Goal: Task Accomplishment & Management: Manage account settings

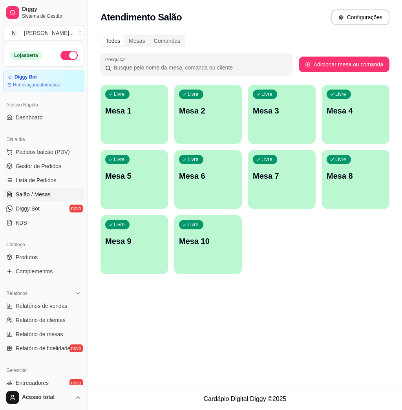
click at [132, 113] on p "Mesa 1" at bounding box center [134, 110] width 58 height 11
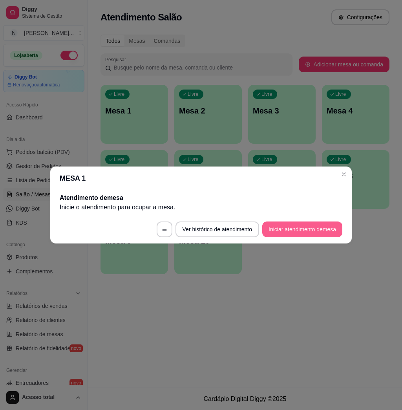
click at [305, 223] on button "Iniciar atendimento de mesa" at bounding box center [302, 230] width 80 height 16
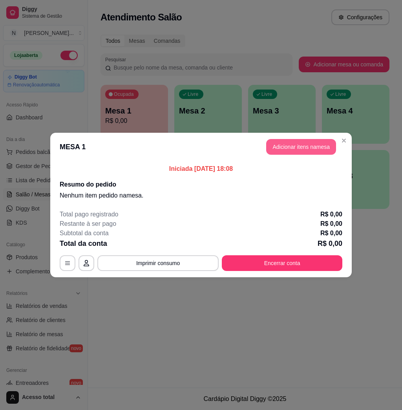
click at [310, 143] on button "Adicionar itens na mesa" at bounding box center [301, 147] width 70 height 16
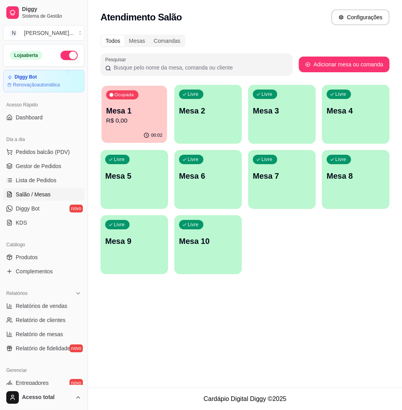
click at [146, 133] on icon "button" at bounding box center [146, 135] width 6 height 6
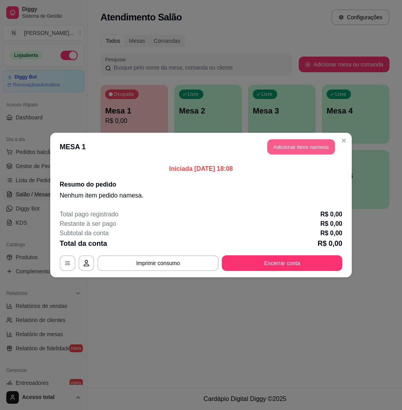
click at [311, 143] on button "Adicionar itens na mesa" at bounding box center [302, 146] width 68 height 15
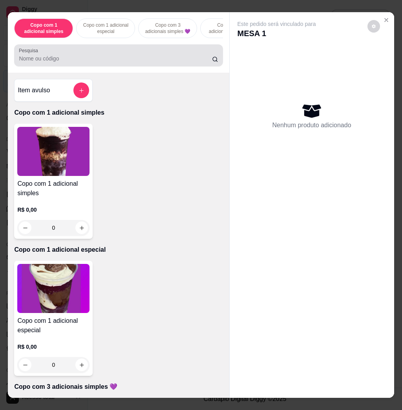
click at [155, 57] on div at bounding box center [118, 56] width 199 height 16
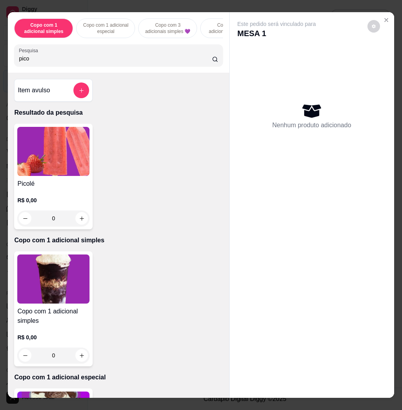
type input "pico"
click at [62, 147] on img at bounding box center [53, 151] width 72 height 49
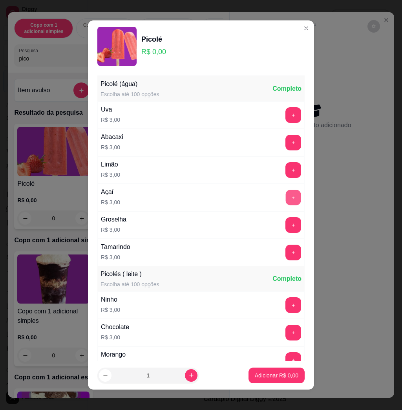
click at [286, 202] on button "+" at bounding box center [293, 197] width 15 height 15
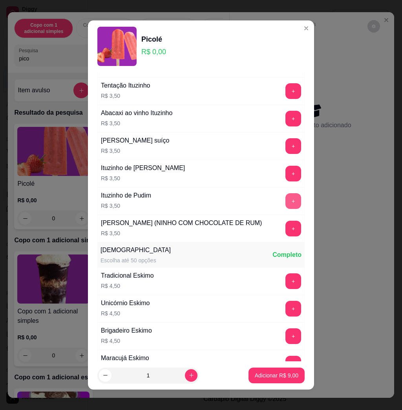
scroll to position [777, 0]
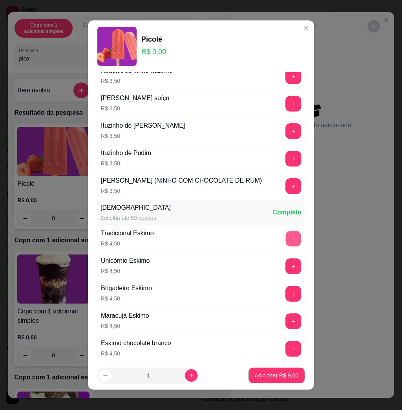
click at [286, 247] on button "+" at bounding box center [293, 238] width 15 height 15
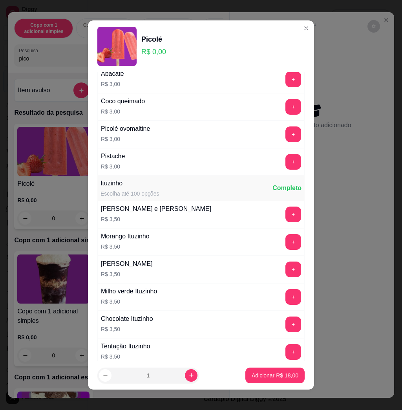
scroll to position [472, 0]
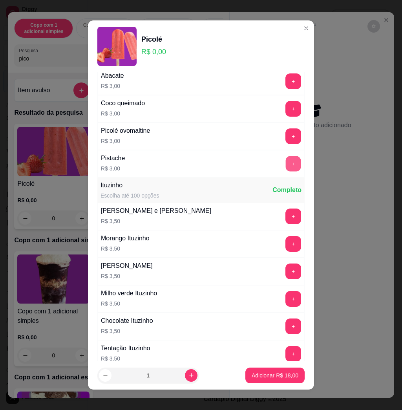
click at [286, 165] on button "+" at bounding box center [293, 163] width 15 height 15
click at [286, 141] on button "+" at bounding box center [294, 136] width 16 height 16
click at [257, 377] on p "Adicionar R$ 24,00" at bounding box center [276, 375] width 46 height 7
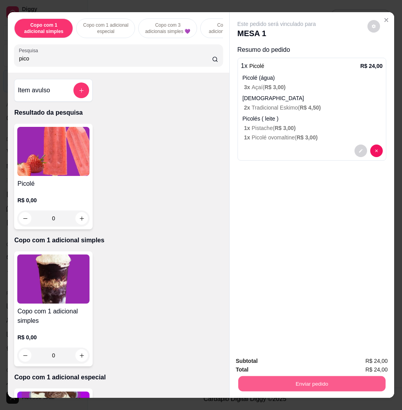
click at [270, 378] on button "Enviar pedido" at bounding box center [311, 383] width 147 height 15
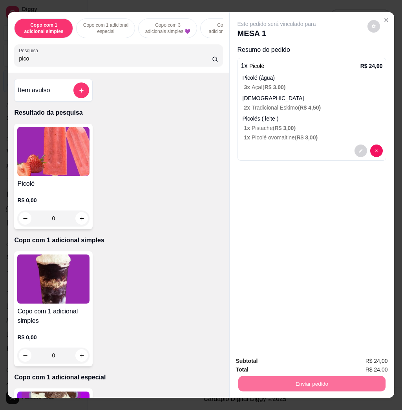
click at [282, 358] on button "Não registrar e enviar pedido" at bounding box center [284, 360] width 79 height 15
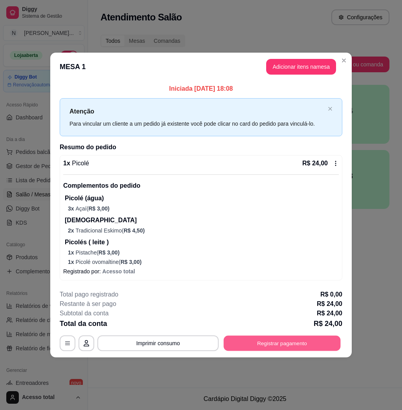
click at [324, 343] on button "Registrar pagamento" at bounding box center [282, 343] width 117 height 15
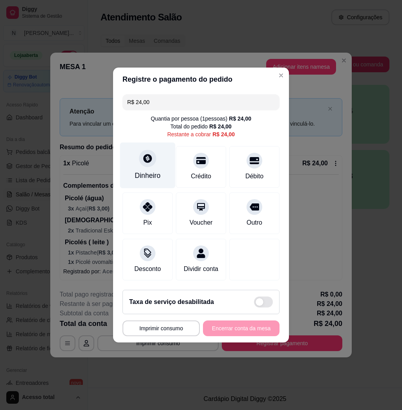
click at [145, 162] on div at bounding box center [147, 158] width 17 height 17
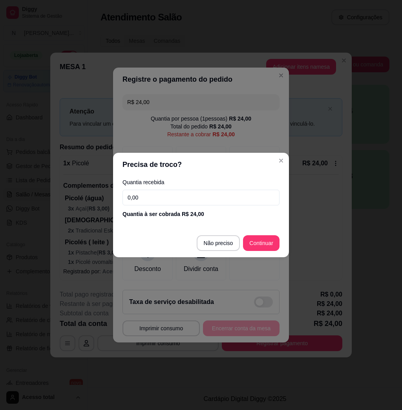
click at [203, 197] on input "0,00" at bounding box center [201, 198] width 157 height 16
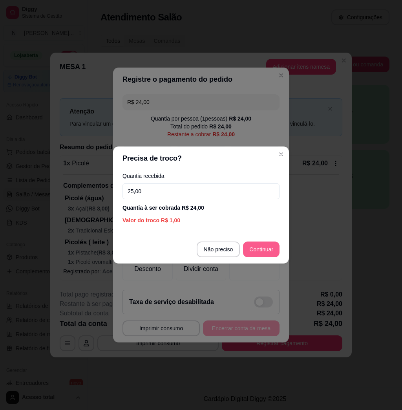
type input "25,00"
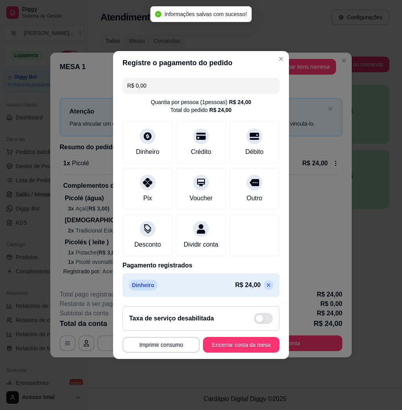
type input "R$ 0,00"
click at [237, 347] on button "Encerrar conta da mesa" at bounding box center [241, 345] width 74 height 15
click at [237, 347] on div "**********" at bounding box center [201, 345] width 157 height 16
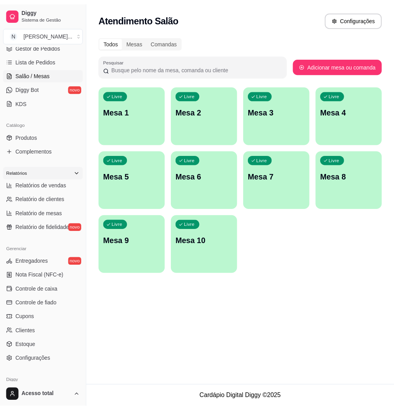
scroll to position [121, 0]
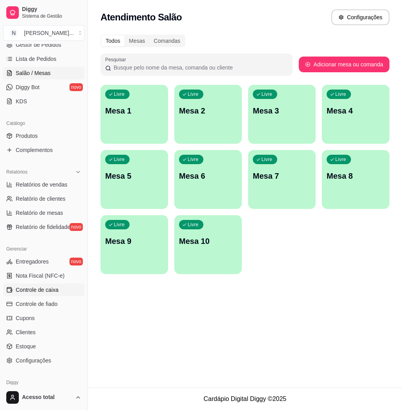
click at [41, 290] on span "Controle de caixa" at bounding box center [37, 290] width 43 height 8
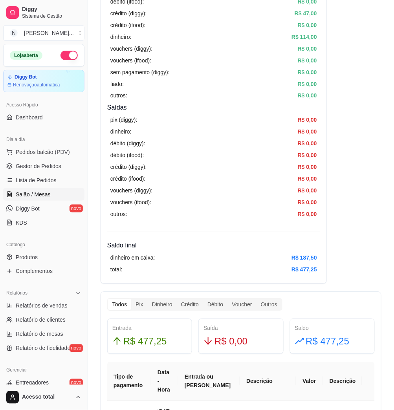
click at [39, 200] on link "Salão / Mesas" at bounding box center [43, 194] width 81 height 13
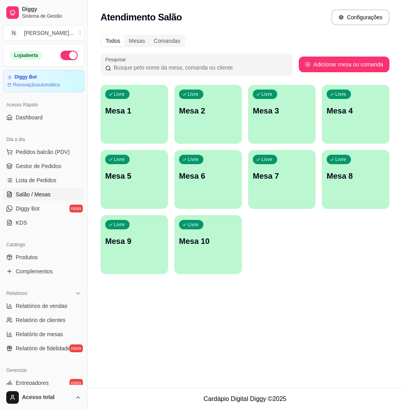
click at [142, 118] on div "Livre Mesa 1" at bounding box center [135, 110] width 68 height 50
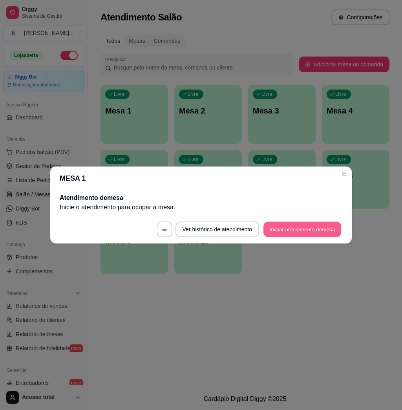
click at [296, 225] on button "Iniciar atendimento de mesa" at bounding box center [303, 229] width 78 height 15
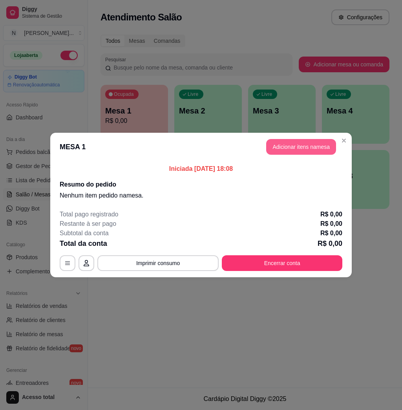
click at [308, 149] on button "Adicionar itens na mesa" at bounding box center [301, 147] width 70 height 16
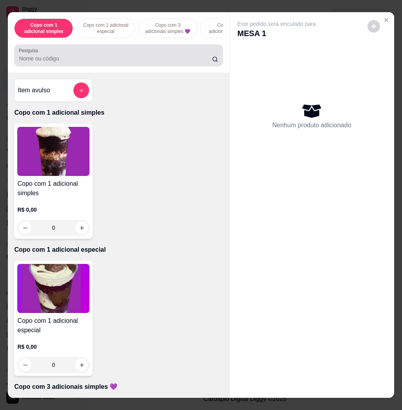
click at [128, 66] on div "Pesquisa" at bounding box center [118, 55] width 209 height 22
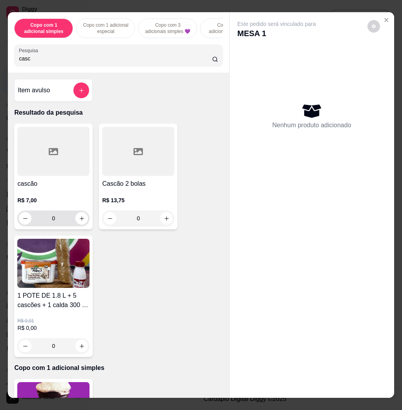
type input "casc"
click at [76, 225] on button "increase-product-quantity" at bounding box center [81, 218] width 13 height 13
type input "1"
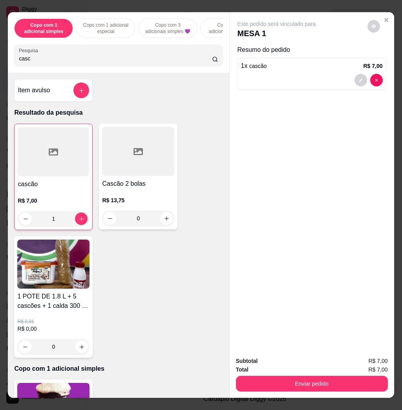
click at [307, 390] on div "Subtotal R$ 7,00 Total R$ 7,00 Enviar pedido" at bounding box center [312, 375] width 165 height 48
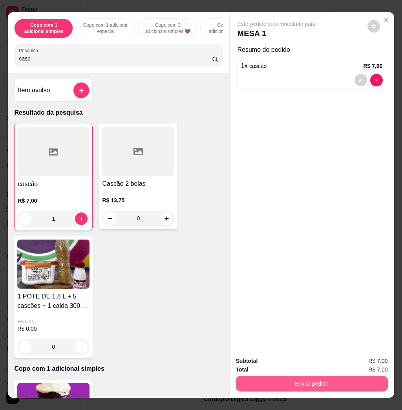
click at [313, 383] on button "Enviar pedido" at bounding box center [312, 384] width 152 height 16
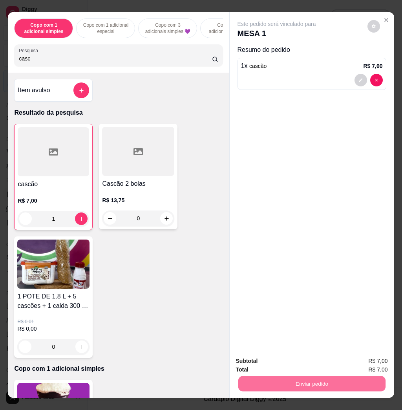
click at [265, 358] on button "Não registrar e enviar pedido" at bounding box center [285, 360] width 82 height 15
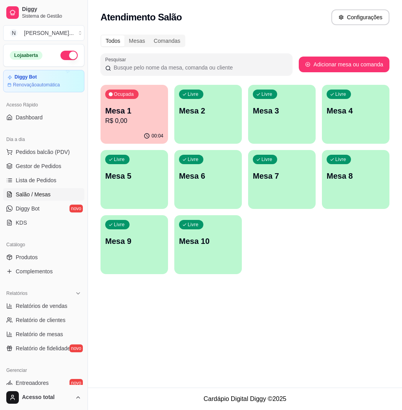
click at [214, 125] on div "Livre Mesa 2" at bounding box center [208, 110] width 68 height 50
click at [153, 110] on p "Mesa 1" at bounding box center [134, 111] width 57 height 11
click at [209, 112] on p "Mesa 2" at bounding box center [208, 110] width 58 height 11
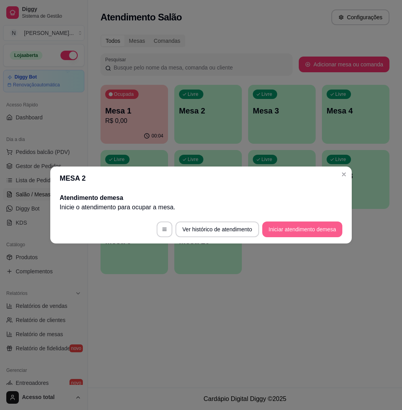
click at [303, 229] on button "Iniciar atendimento de mesa" at bounding box center [302, 230] width 80 height 16
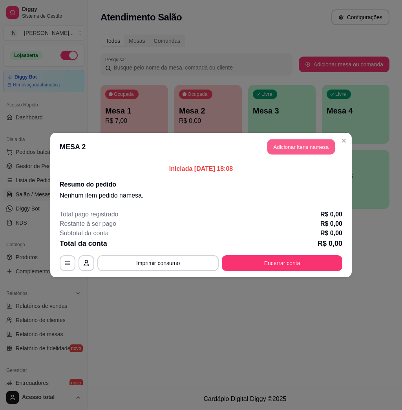
click at [281, 145] on button "Adicionar itens na mesa" at bounding box center [302, 146] width 68 height 15
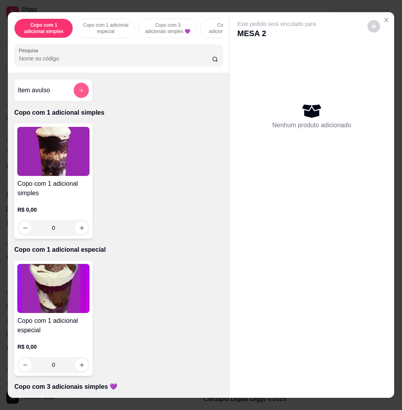
click at [81, 90] on button "add-separate-item" at bounding box center [81, 90] width 15 height 15
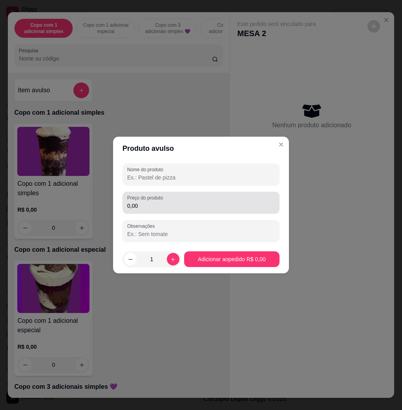
click at [159, 196] on label "Preço do produto" at bounding box center [146, 198] width 39 height 7
click at [159, 202] on input "0,00" at bounding box center [201, 206] width 148 height 8
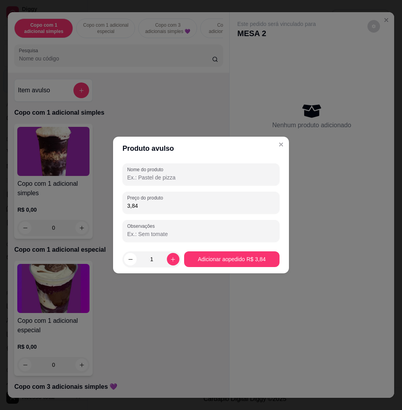
type input "3,84"
click at [181, 183] on div "Nome do produto" at bounding box center [201, 174] width 157 height 22
type input "kg"
click at [228, 237] on input "Observações" at bounding box center [201, 234] width 148 height 8
type input "casal com bebe"
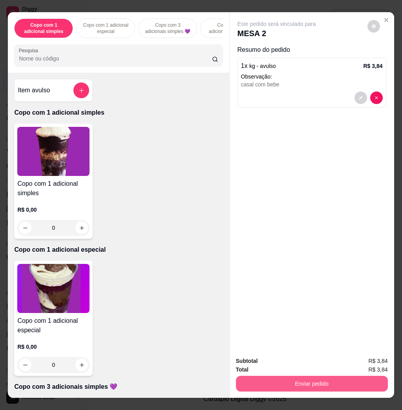
click at [316, 383] on button "Enviar pedido" at bounding box center [312, 384] width 152 height 16
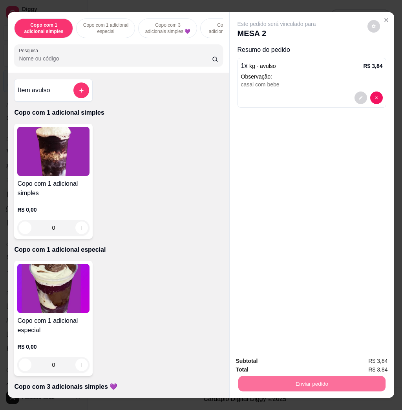
click at [290, 357] on button "Não registrar e enviar pedido" at bounding box center [284, 360] width 79 height 15
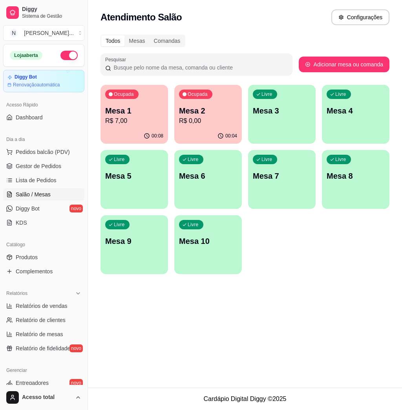
click at [116, 113] on p "Mesa 1" at bounding box center [134, 110] width 58 height 11
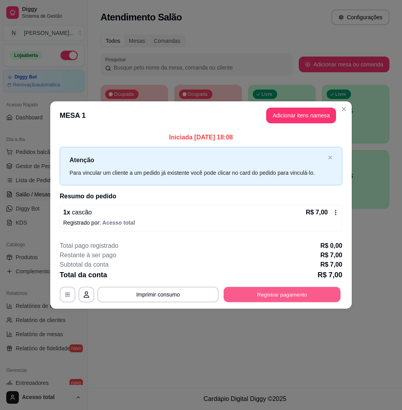
click at [266, 287] on button "Registrar pagamento" at bounding box center [282, 294] width 117 height 15
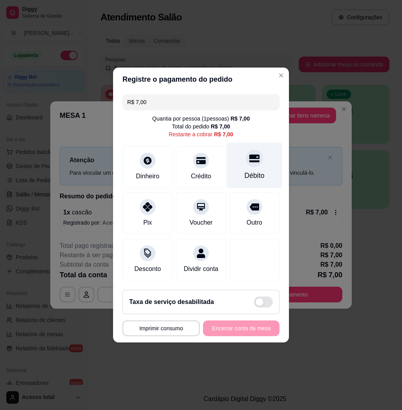
click at [248, 164] on div "Débito" at bounding box center [254, 166] width 55 height 46
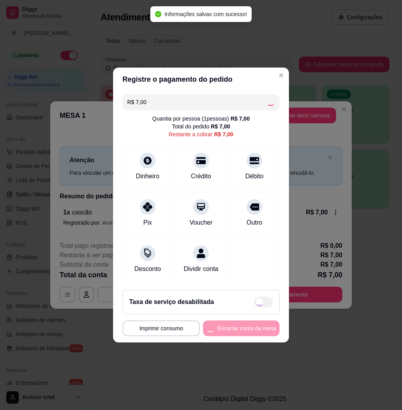
type input "R$ 0,00"
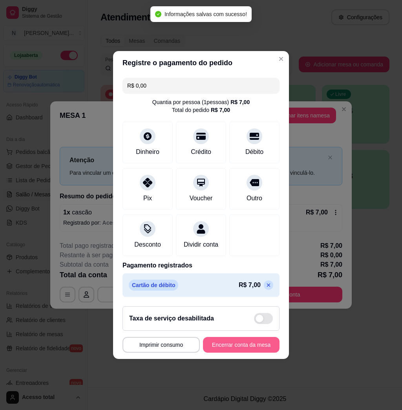
click at [236, 345] on button "Encerrar conta da mesa" at bounding box center [241, 345] width 77 height 16
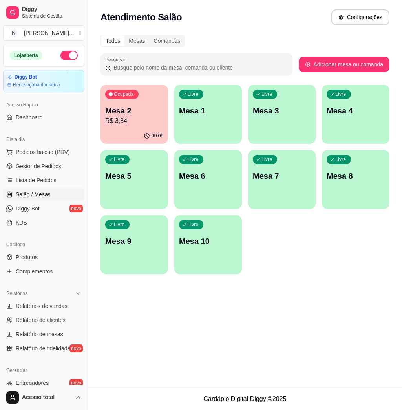
click at [136, 130] on div "00:06" at bounding box center [135, 135] width 68 height 15
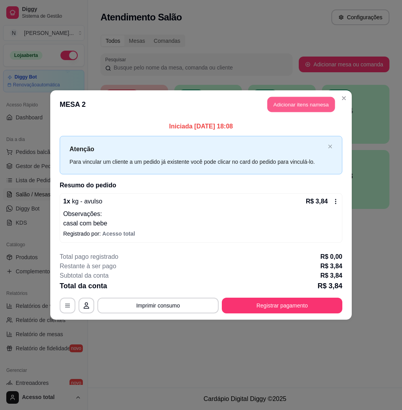
click at [296, 107] on button "Adicionar itens na mesa" at bounding box center [302, 104] width 68 height 15
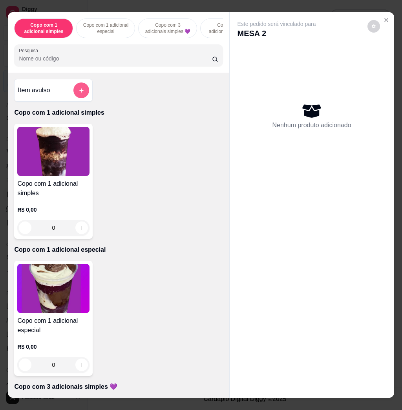
click at [79, 93] on icon "add-separate-item" at bounding box center [81, 90] width 4 height 4
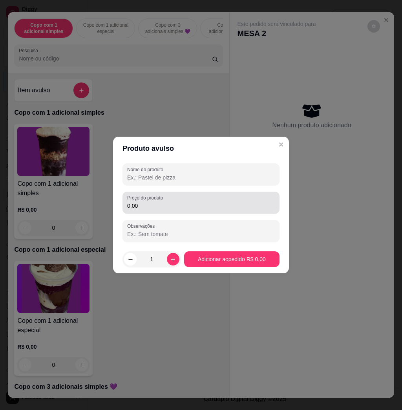
click at [161, 205] on input "0,00" at bounding box center [201, 206] width 148 height 8
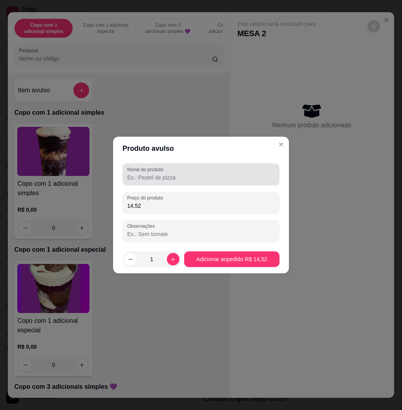
type input "14,52"
click at [184, 173] on div at bounding box center [201, 175] width 148 height 16
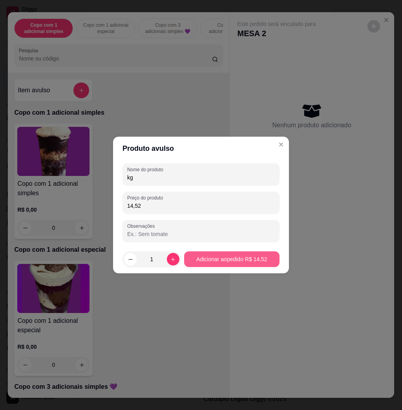
type input "kg"
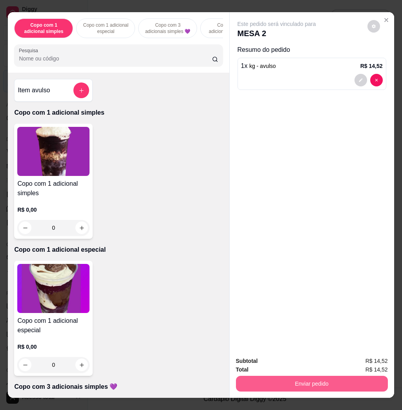
click at [278, 381] on button "Enviar pedido" at bounding box center [312, 384] width 152 height 16
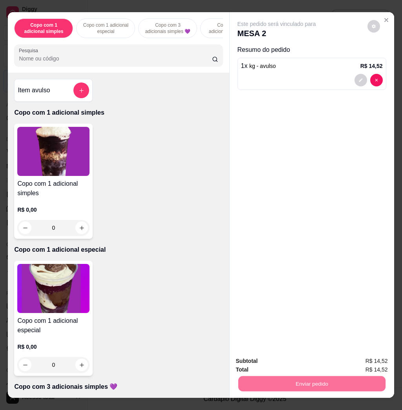
click at [277, 362] on button "Não registrar e enviar pedido" at bounding box center [284, 360] width 79 height 15
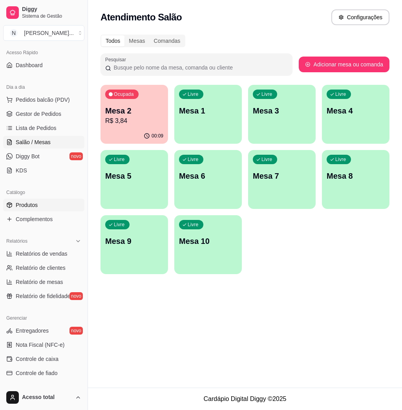
scroll to position [105, 0]
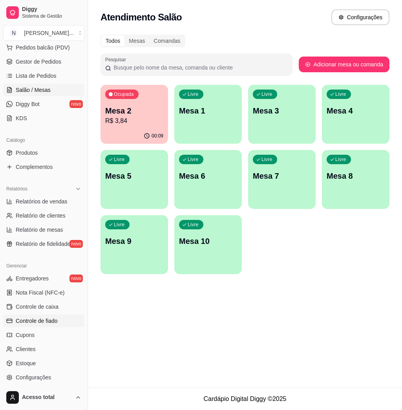
click at [41, 325] on span "Controle de fiado" at bounding box center [37, 321] width 42 height 8
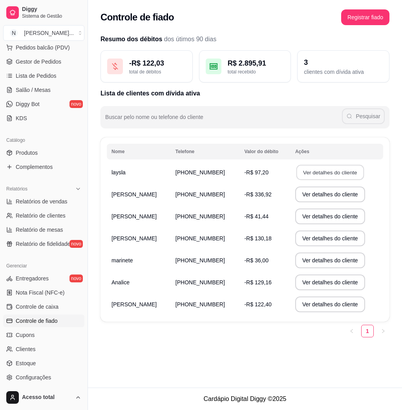
click at [322, 171] on button "Ver detalhes do cliente" at bounding box center [331, 172] width 68 height 15
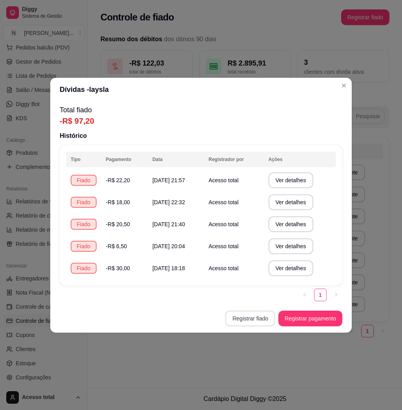
click at [252, 318] on button "Registrar fiado" at bounding box center [251, 319] width 50 height 16
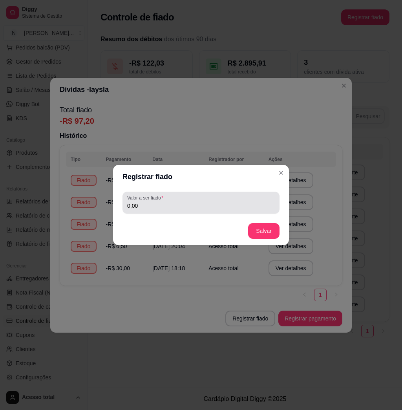
click at [200, 200] on div "0,00" at bounding box center [201, 203] width 148 height 16
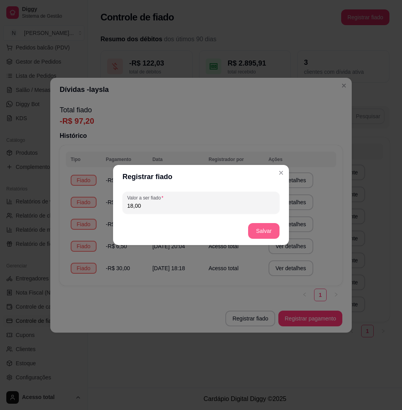
type input "18,00"
click at [266, 225] on button "Salvar" at bounding box center [263, 231] width 31 height 16
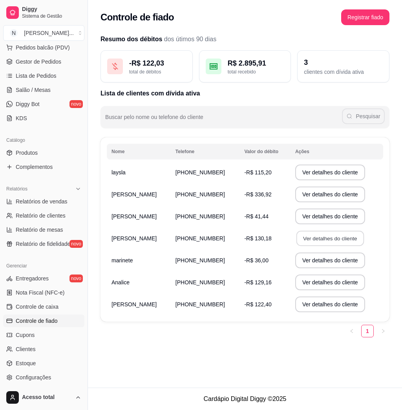
click at [329, 241] on button "Ver detalhes do cliente" at bounding box center [331, 238] width 68 height 15
click at [59, 86] on link "Salão / Mesas" at bounding box center [43, 90] width 81 height 13
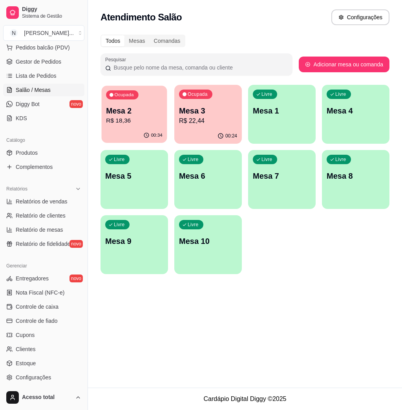
click at [137, 125] on p "R$ 18,36" at bounding box center [134, 120] width 57 height 9
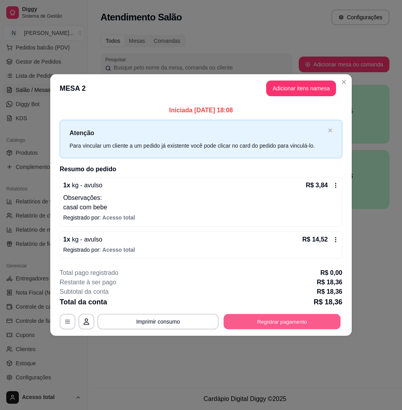
click at [265, 321] on button "Registrar pagamento" at bounding box center [282, 321] width 117 height 15
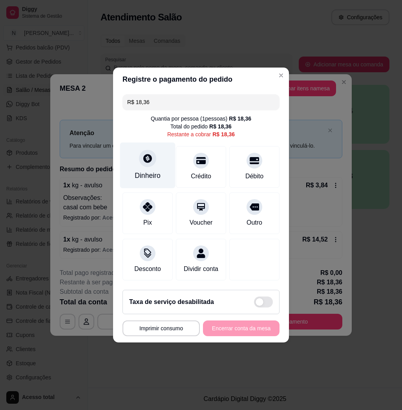
click at [145, 171] on div "Dinheiro" at bounding box center [148, 176] width 26 height 10
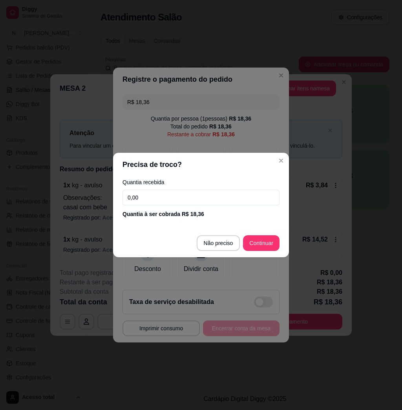
click at [186, 200] on input "0,00" at bounding box center [201, 198] width 157 height 16
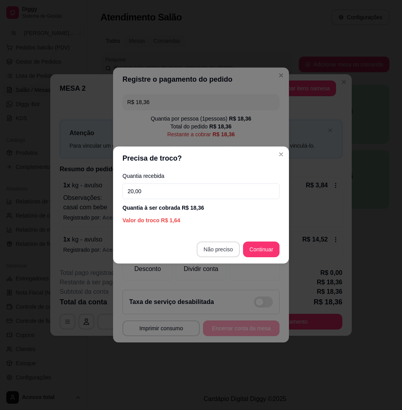
type input "20,00"
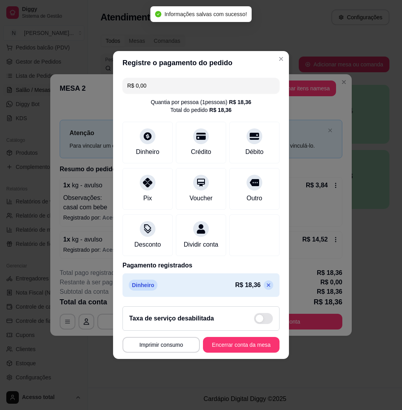
click at [264, 290] on p at bounding box center [268, 285] width 9 height 9
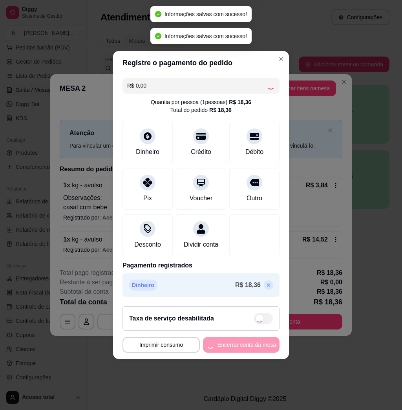
type input "R$ 18,36"
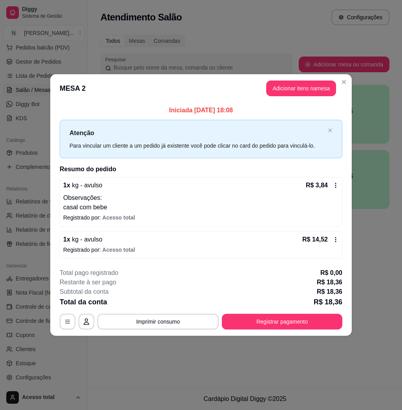
click at [292, 85] on button "Adicionar itens na mesa" at bounding box center [301, 89] width 70 height 16
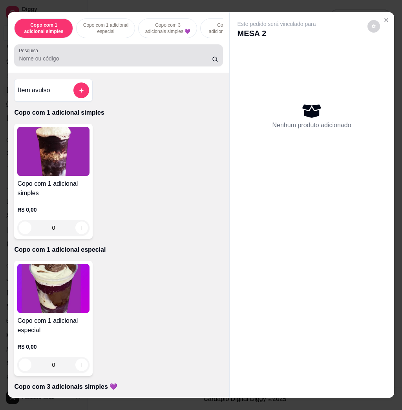
click at [149, 50] on div "Pesquisa" at bounding box center [118, 55] width 209 height 22
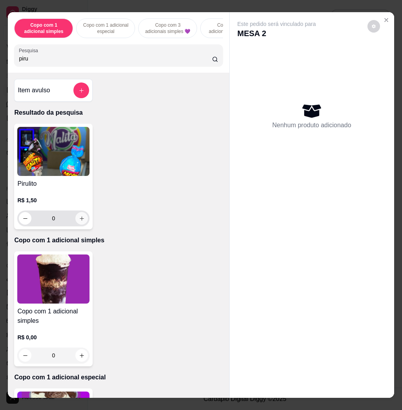
type input "piru"
click at [79, 222] on icon "increase-product-quantity" at bounding box center [82, 219] width 6 height 6
type input "1"
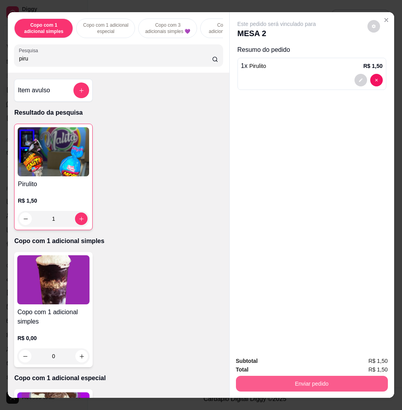
click at [326, 380] on button "Enviar pedido" at bounding box center [312, 384] width 152 height 16
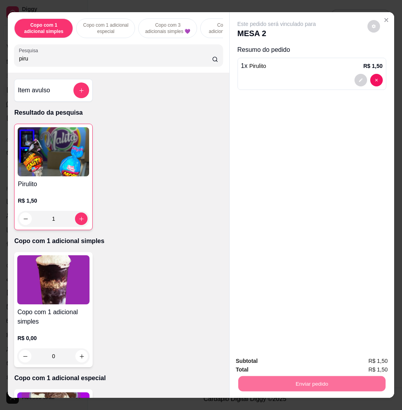
click at [288, 364] on button "Não registrar e enviar pedido" at bounding box center [285, 360] width 82 height 15
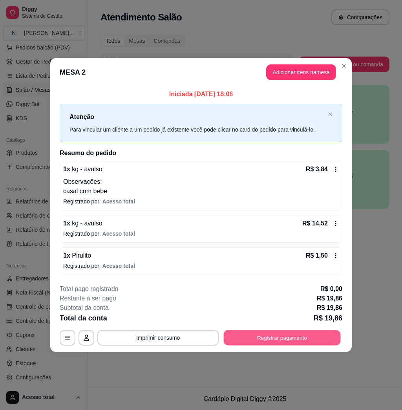
click at [304, 338] on button "Registrar pagamento" at bounding box center [282, 337] width 117 height 15
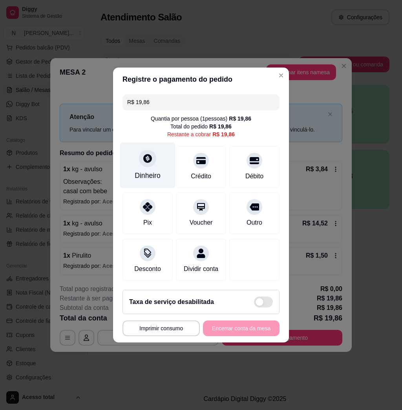
click at [144, 157] on icon at bounding box center [148, 158] width 10 height 10
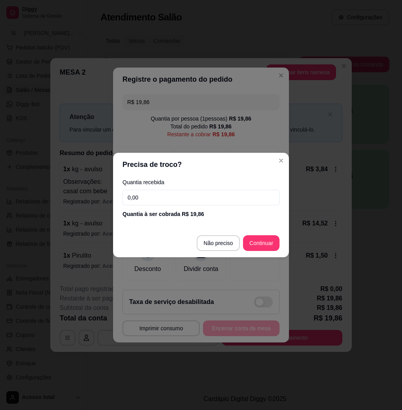
click at [173, 194] on input "0,00" at bounding box center [201, 198] width 157 height 16
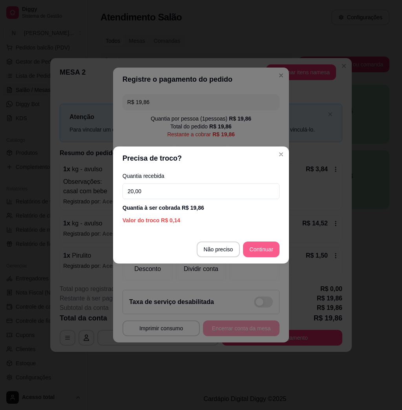
type input "20,00"
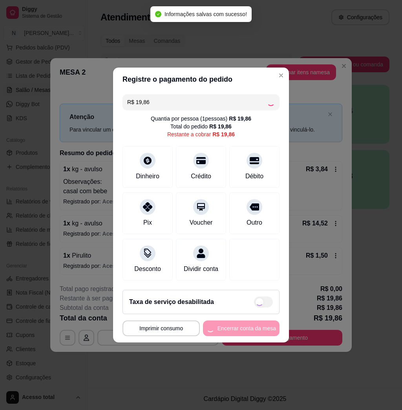
type input "R$ 0,00"
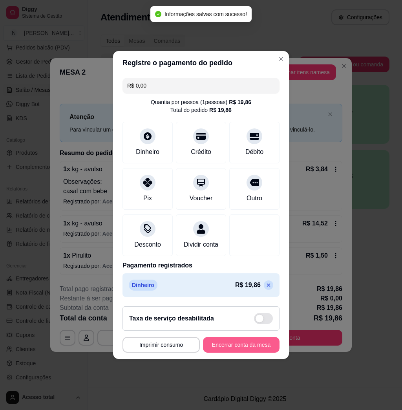
click at [241, 352] on button "Encerrar conta da mesa" at bounding box center [241, 345] width 77 height 16
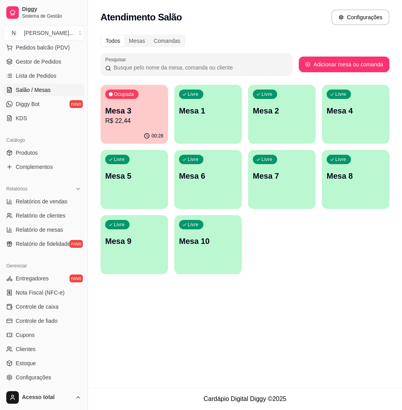
click at [155, 118] on p "R$ 22,44" at bounding box center [134, 120] width 58 height 9
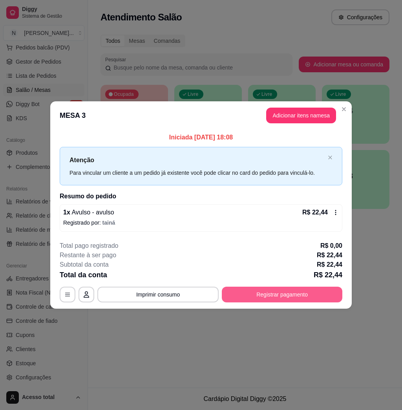
click at [282, 294] on button "Registrar pagamento" at bounding box center [282, 295] width 121 height 16
click at [340, 210] on div "1 x Avulso - avulso R$ 22,44 Registrado por: tainá" at bounding box center [201, 218] width 283 height 28
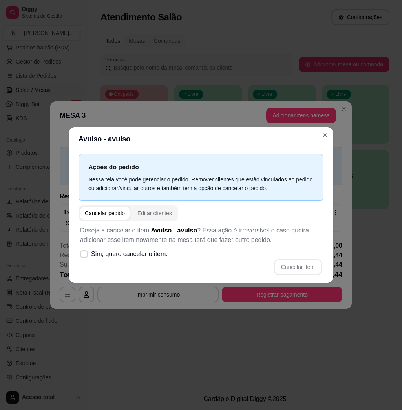
click at [123, 215] on div "Cancelar pedido" at bounding box center [105, 213] width 40 height 8
click at [85, 254] on icon at bounding box center [84, 254] width 6 height 5
click at [85, 256] on input "Sim, quero cancelar o item." at bounding box center [82, 258] width 5 height 5
checkbox input "true"
click at [278, 264] on button "Cancelar item" at bounding box center [298, 267] width 48 height 16
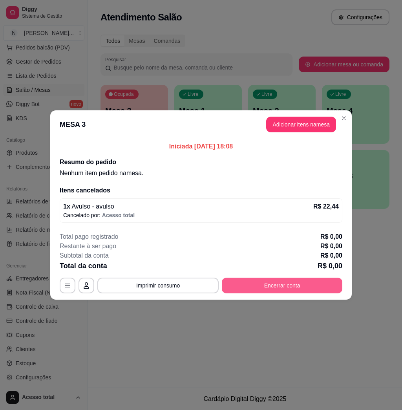
click at [284, 286] on button "Encerrar conta" at bounding box center [282, 286] width 121 height 16
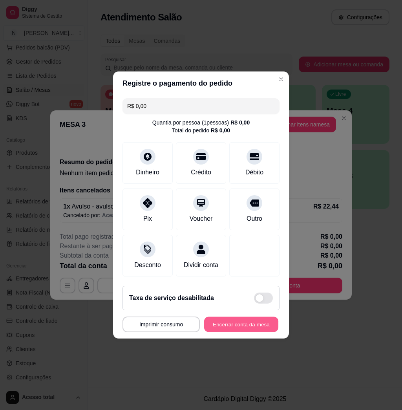
click at [228, 326] on button "Encerrar conta da mesa" at bounding box center [241, 324] width 74 height 15
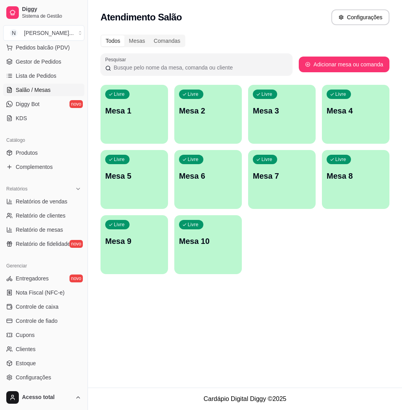
click at [42, 94] on link "Salão / Mesas" at bounding box center [43, 90] width 81 height 13
click at [122, 124] on div "Livre Mesa 1" at bounding box center [135, 110] width 68 height 50
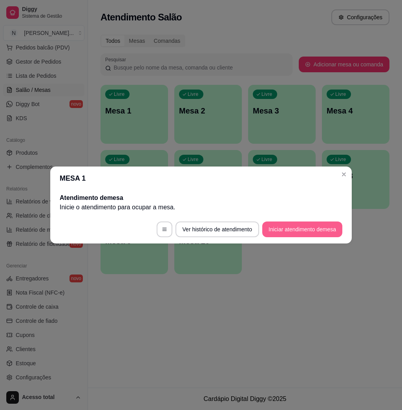
click at [297, 233] on button "Iniciar atendimento de mesa" at bounding box center [302, 230] width 80 height 16
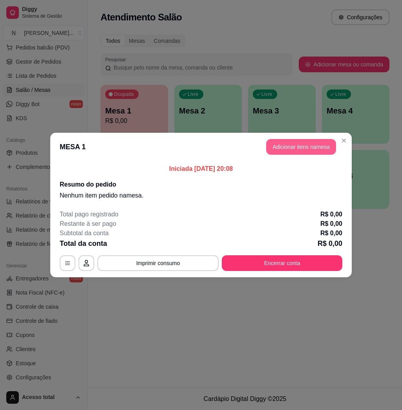
click at [282, 143] on button "Adicionar itens na mesa" at bounding box center [301, 147] width 70 height 16
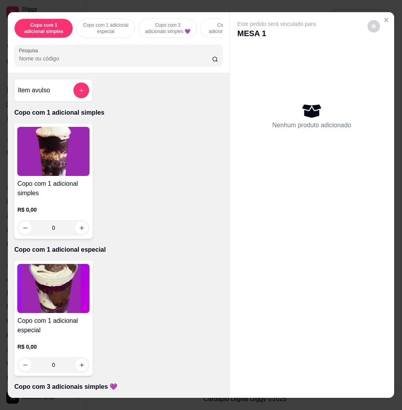
scroll to position [52, 0]
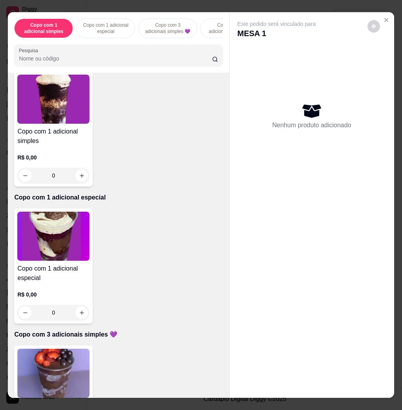
click at [65, 220] on img at bounding box center [53, 236] width 72 height 49
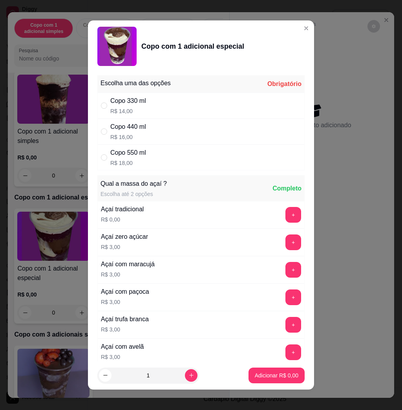
click at [153, 106] on div "Copo 330 ml R$ 14,00" at bounding box center [200, 106] width 207 height 26
radio input "true"
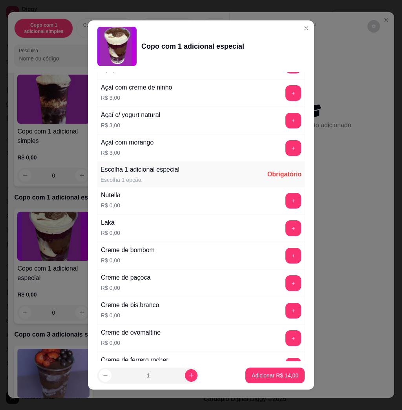
scroll to position [419, 0]
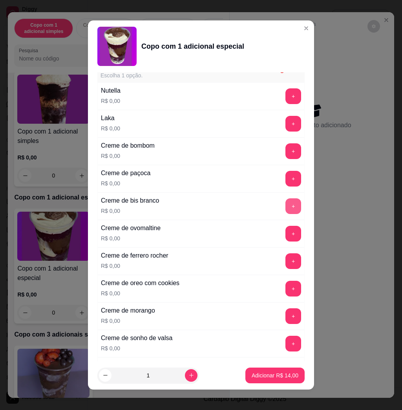
click at [286, 210] on button "+" at bounding box center [294, 206] width 16 height 16
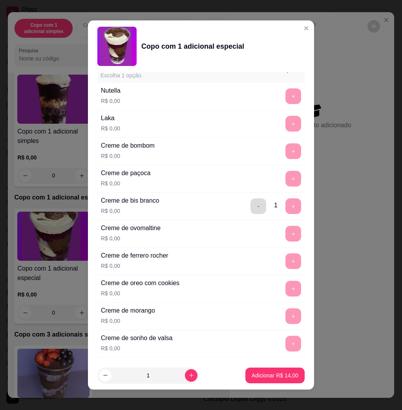
click at [251, 211] on button "-" at bounding box center [259, 206] width 16 height 16
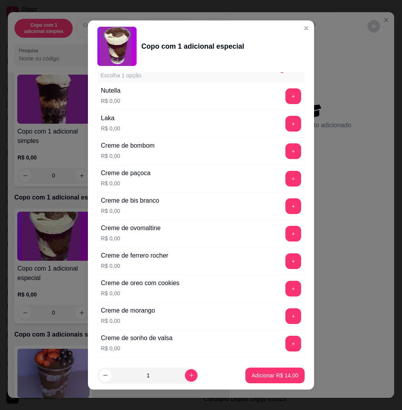
scroll to position [524, 0]
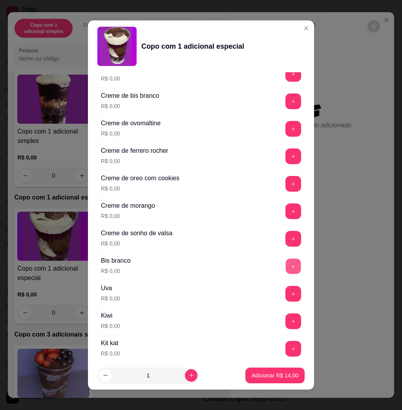
click at [286, 267] on button "+" at bounding box center [293, 266] width 15 height 15
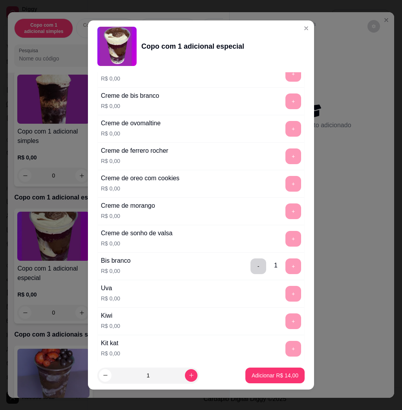
scroll to position [723, 0]
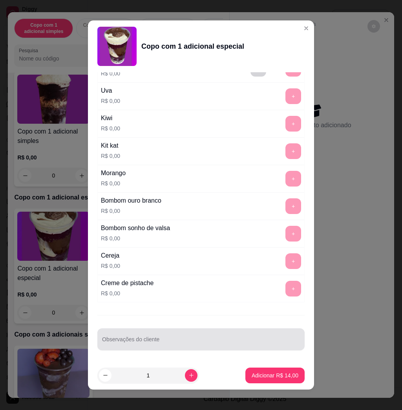
click at [177, 345] on input "Observações do cliente" at bounding box center [201, 343] width 198 height 8
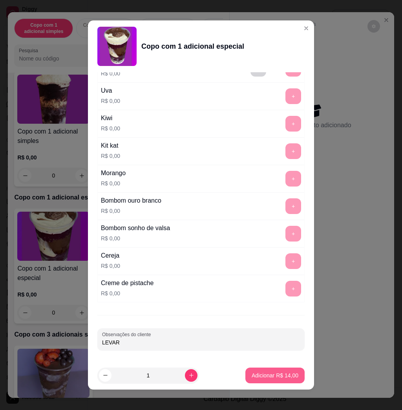
type input "LEVAR"
click at [256, 375] on p "Adicionar R$ 14,00" at bounding box center [275, 376] width 47 height 8
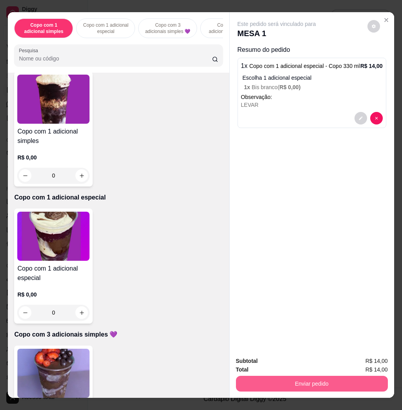
click at [258, 376] on button "Enviar pedido" at bounding box center [312, 384] width 152 height 16
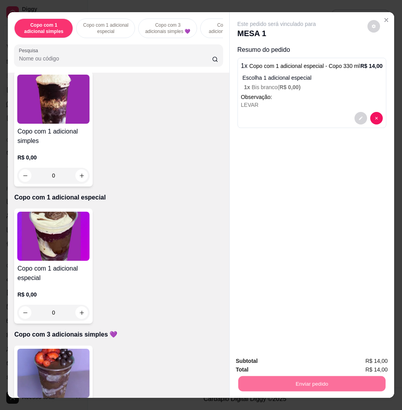
click at [283, 357] on button "Não registrar e enviar pedido" at bounding box center [285, 360] width 82 height 15
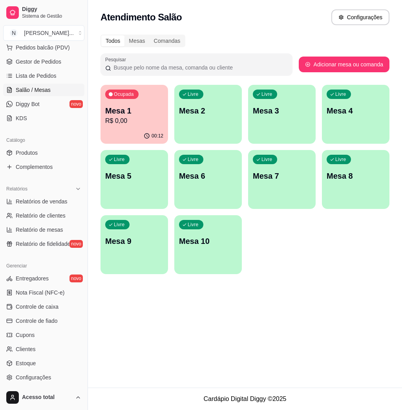
click at [129, 93] on p "Ocupada" at bounding box center [124, 94] width 20 height 6
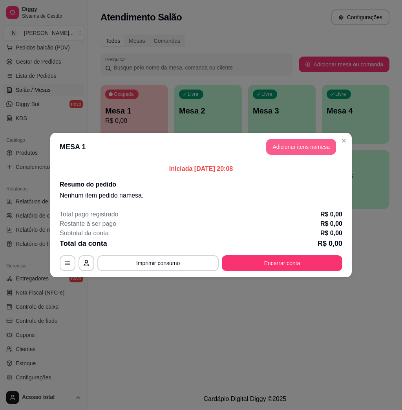
click at [309, 144] on button "Adicionar itens na mesa" at bounding box center [301, 147] width 70 height 16
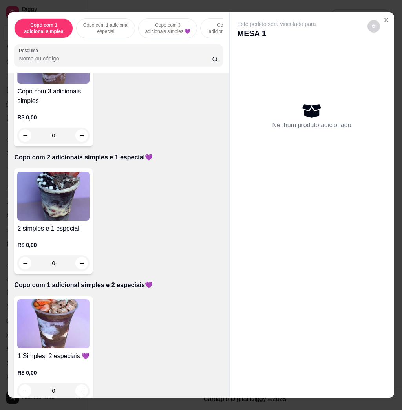
scroll to position [419, 0]
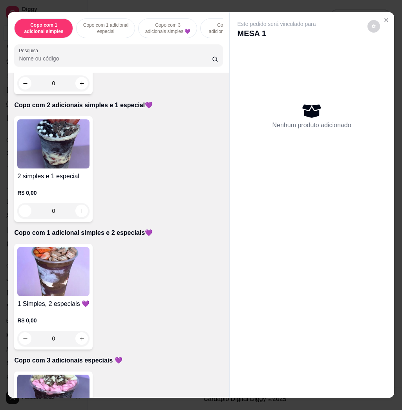
click at [71, 262] on img at bounding box center [53, 271] width 72 height 49
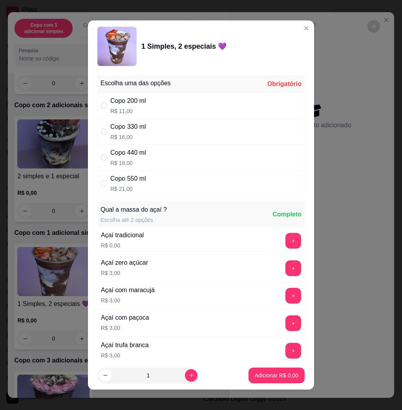
click at [152, 150] on div "Copo 440 ml R$ 18,00" at bounding box center [200, 158] width 207 height 26
radio input "true"
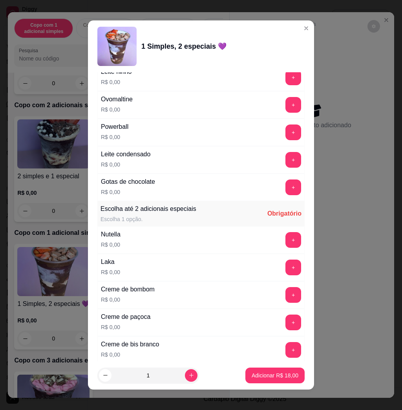
scroll to position [576, 0]
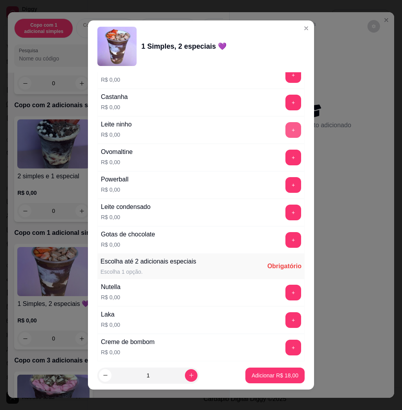
click at [286, 131] on button "+" at bounding box center [294, 130] width 16 height 16
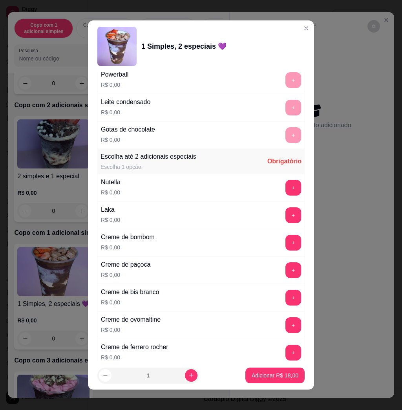
scroll to position [733, 0]
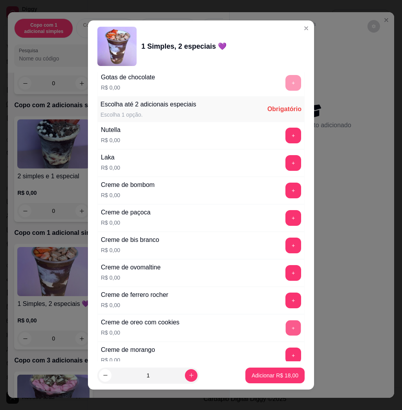
click at [286, 329] on button "+" at bounding box center [293, 328] width 15 height 15
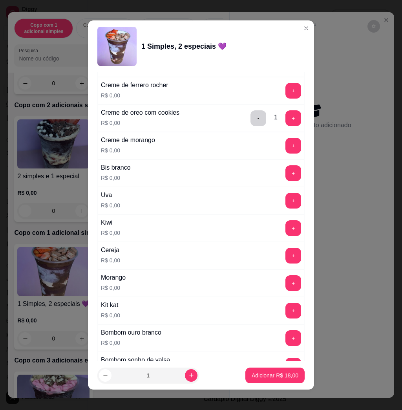
scroll to position [681, 0]
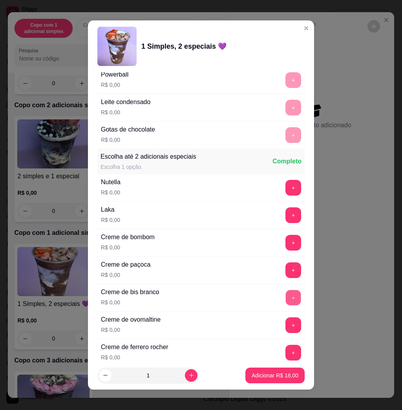
click at [286, 298] on button "+" at bounding box center [293, 297] width 15 height 15
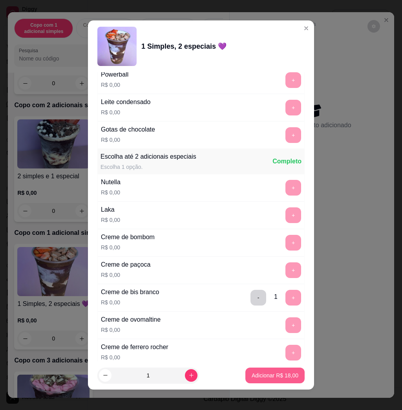
click at [261, 373] on p "Adicionar R$ 18,00" at bounding box center [275, 376] width 47 height 8
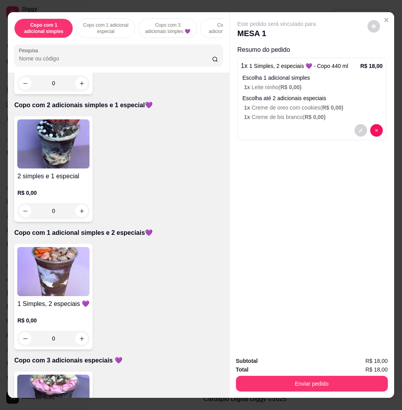
click at [59, 154] on img at bounding box center [53, 143] width 72 height 49
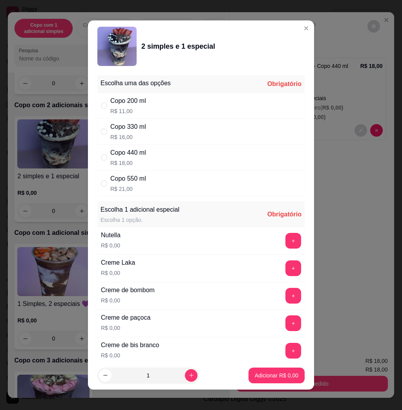
click at [149, 184] on div "Copo 550 ml R$ 21,00" at bounding box center [200, 184] width 207 height 26
radio input "true"
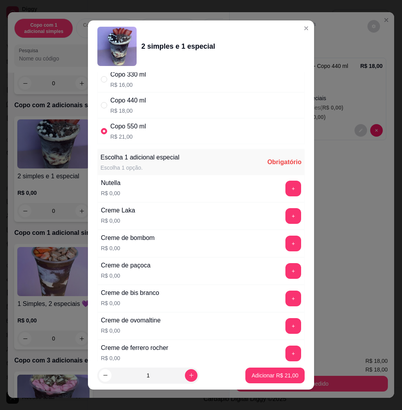
scroll to position [314, 0]
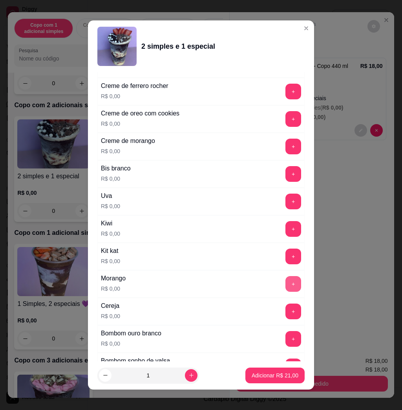
click at [286, 286] on button "+" at bounding box center [294, 284] width 16 height 16
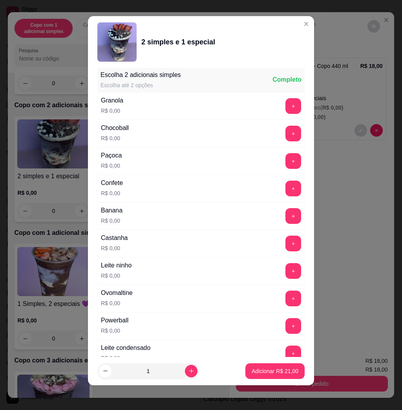
scroll to position [731, 0]
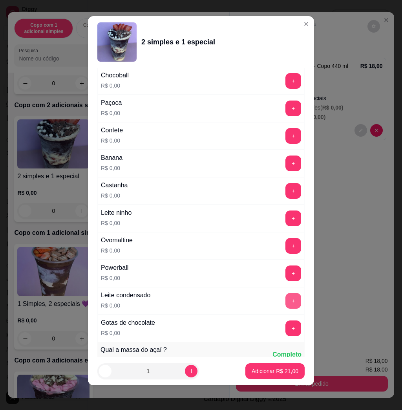
click at [286, 303] on button "+" at bounding box center [294, 301] width 16 height 16
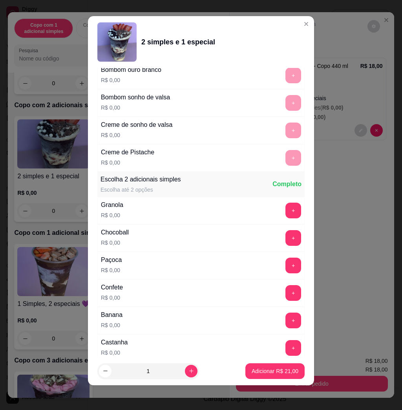
scroll to position [626, 0]
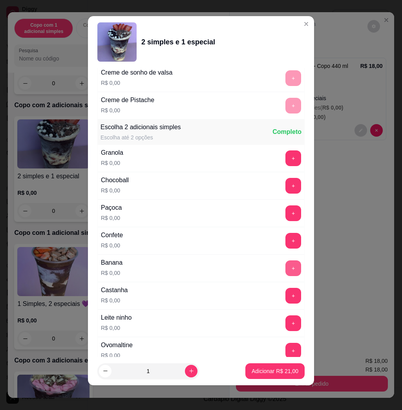
click at [286, 270] on button "+" at bounding box center [294, 269] width 16 height 16
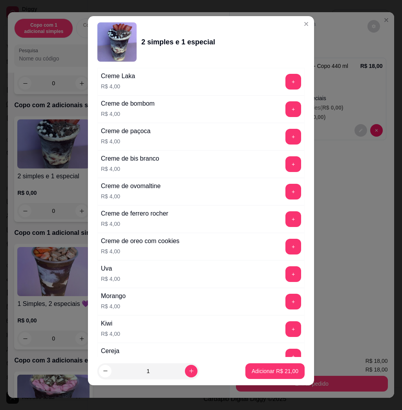
scroll to position [1929, 0]
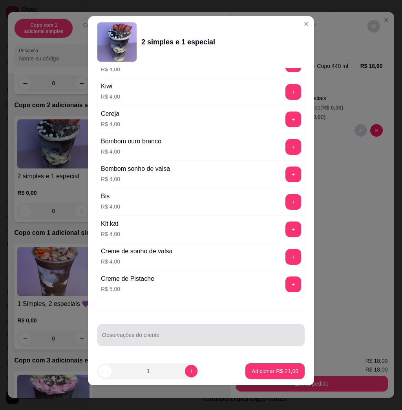
click at [189, 327] on div at bounding box center [201, 335] width 198 height 16
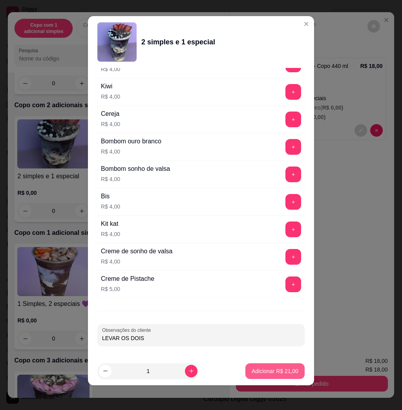
type input "LEVAR OS DOIS"
click at [260, 369] on p "Adicionar R$ 21,00" at bounding box center [276, 370] width 46 height 7
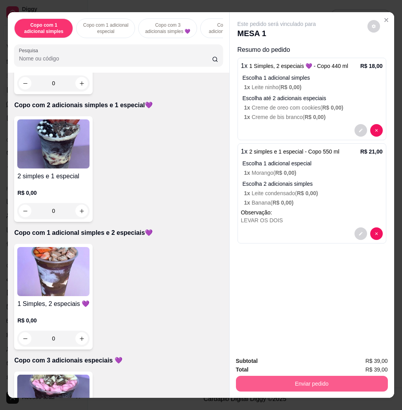
click at [332, 376] on button "Enviar pedido" at bounding box center [312, 384] width 152 height 16
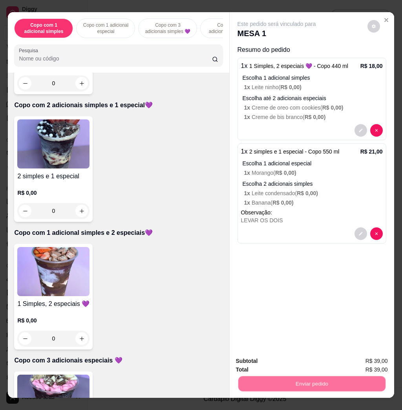
click at [296, 363] on button "Não registrar e enviar pedido" at bounding box center [285, 360] width 82 height 15
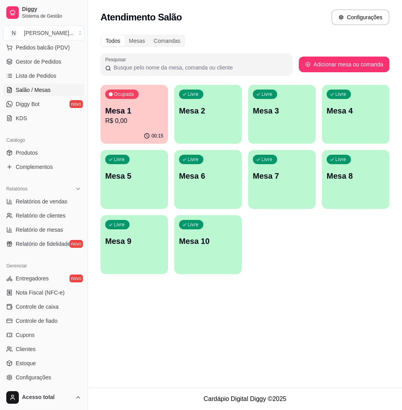
click at [131, 131] on div "00:15" at bounding box center [135, 135] width 68 height 15
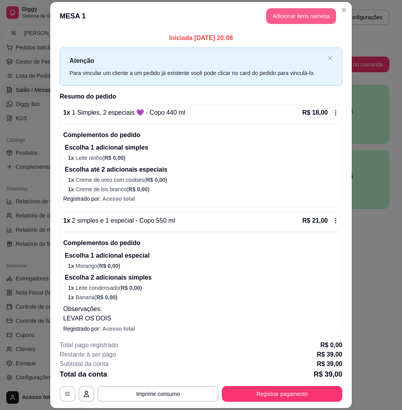
click at [299, 17] on button "Adicionar itens na mesa" at bounding box center [301, 16] width 70 height 16
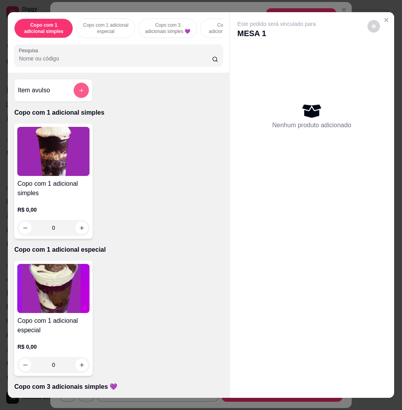
click at [74, 96] on button "add-separate-item" at bounding box center [81, 90] width 15 height 15
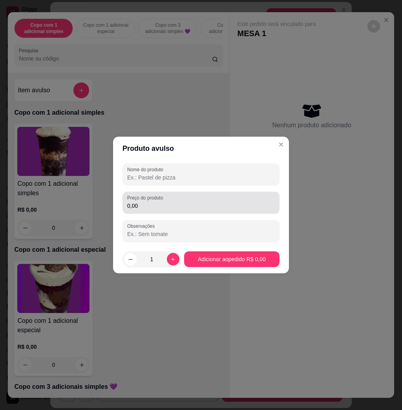
click at [151, 209] on input "0,00" at bounding box center [201, 206] width 148 height 8
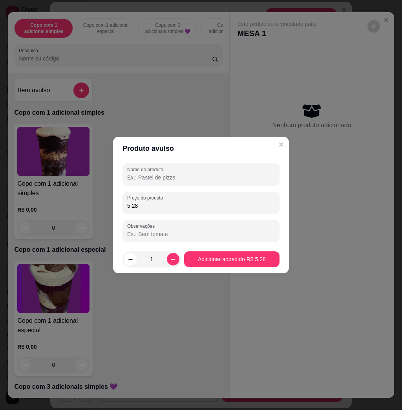
type input "5,28"
click at [182, 178] on input "Nome do produto" at bounding box center [201, 178] width 148 height 8
type input "KG"
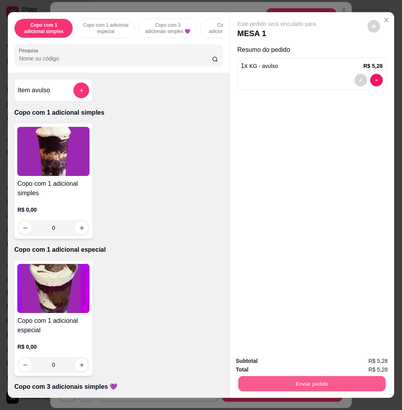
click at [297, 377] on button "Enviar pedido" at bounding box center [311, 383] width 147 height 15
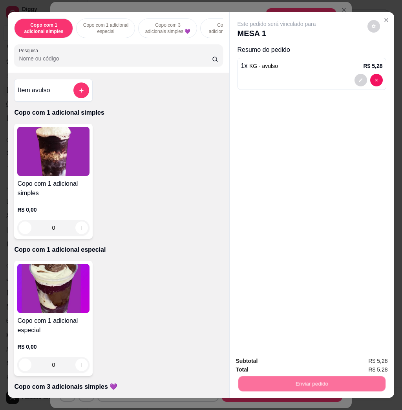
click at [296, 362] on button "Não registrar e enviar pedido" at bounding box center [285, 360] width 82 height 15
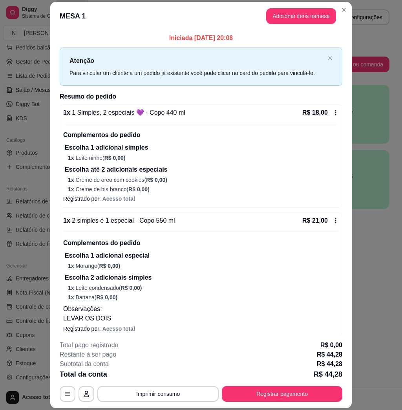
scroll to position [23, 0]
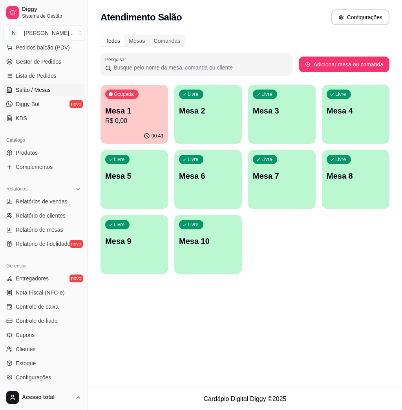
click at [204, 112] on p "Mesa 2" at bounding box center [208, 110] width 58 height 11
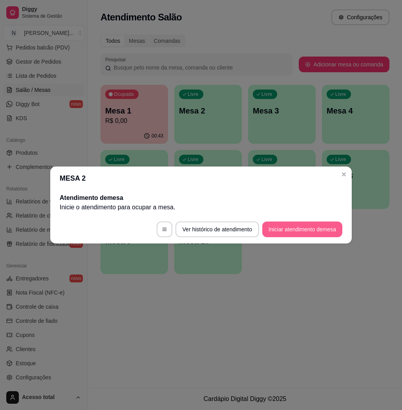
click at [286, 228] on button "Iniciar atendimento de mesa" at bounding box center [302, 230] width 80 height 16
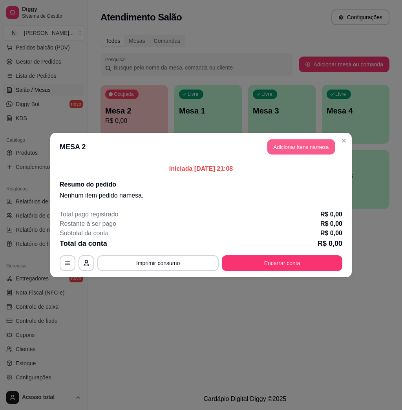
click at [318, 154] on button "Adicionar itens na mesa" at bounding box center [302, 146] width 68 height 15
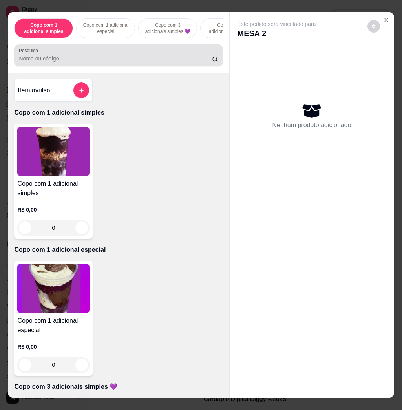
click at [114, 62] on input "Pesquisa" at bounding box center [115, 59] width 193 height 8
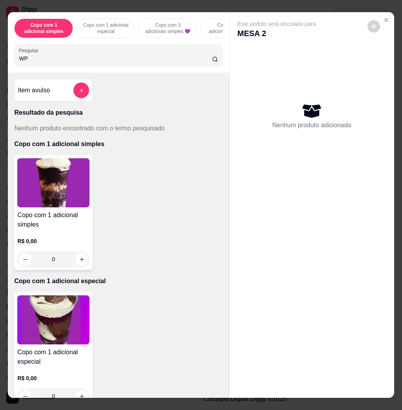
type input "W"
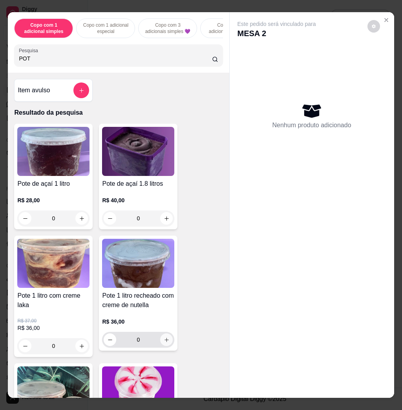
type input "POT"
click at [167, 344] on button "increase-product-quantity" at bounding box center [167, 340] width 12 height 12
type input "1"
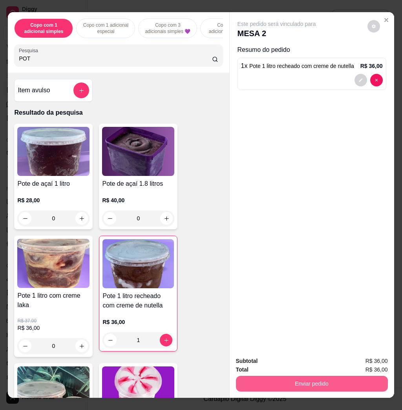
click at [270, 380] on button "Enviar pedido" at bounding box center [312, 384] width 152 height 16
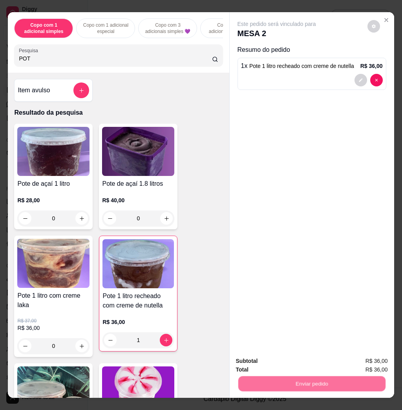
click at [275, 356] on button "Não registrar e enviar pedido" at bounding box center [284, 360] width 79 height 15
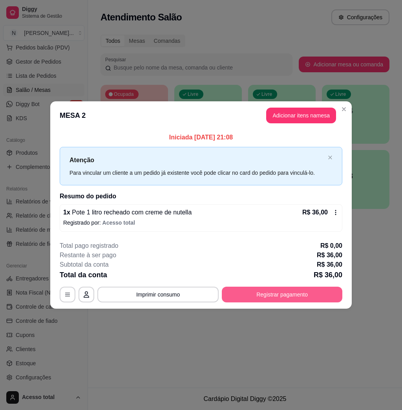
click at [285, 295] on button "Registrar pagamento" at bounding box center [282, 295] width 121 height 16
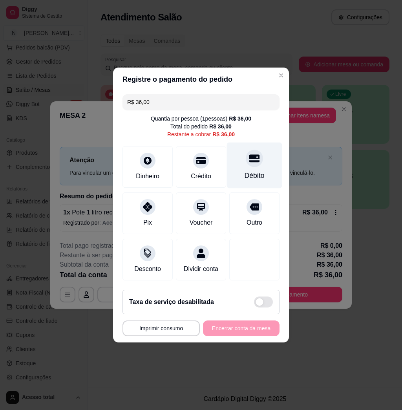
click at [252, 165] on div "Débito" at bounding box center [254, 166] width 55 height 46
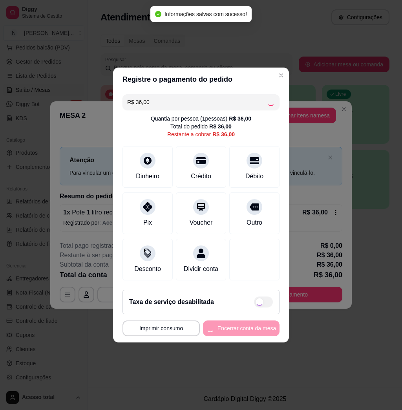
type input "R$ 0,00"
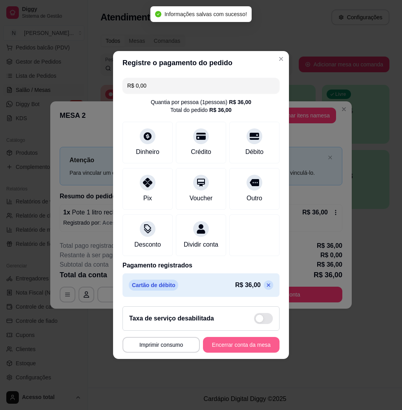
click at [238, 346] on button "Encerrar conta da mesa" at bounding box center [241, 345] width 77 height 16
